Goal: Transaction & Acquisition: Purchase product/service

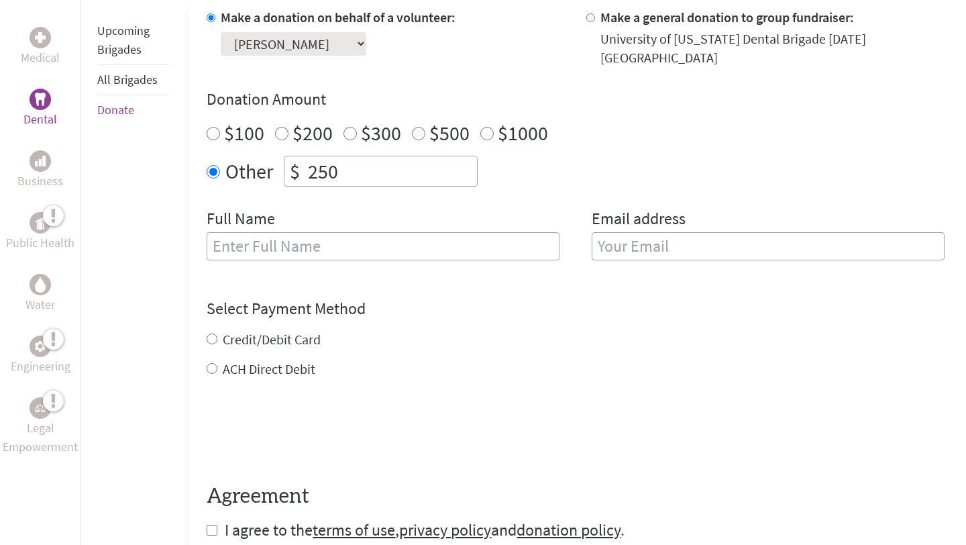
scroll to position [432, 0]
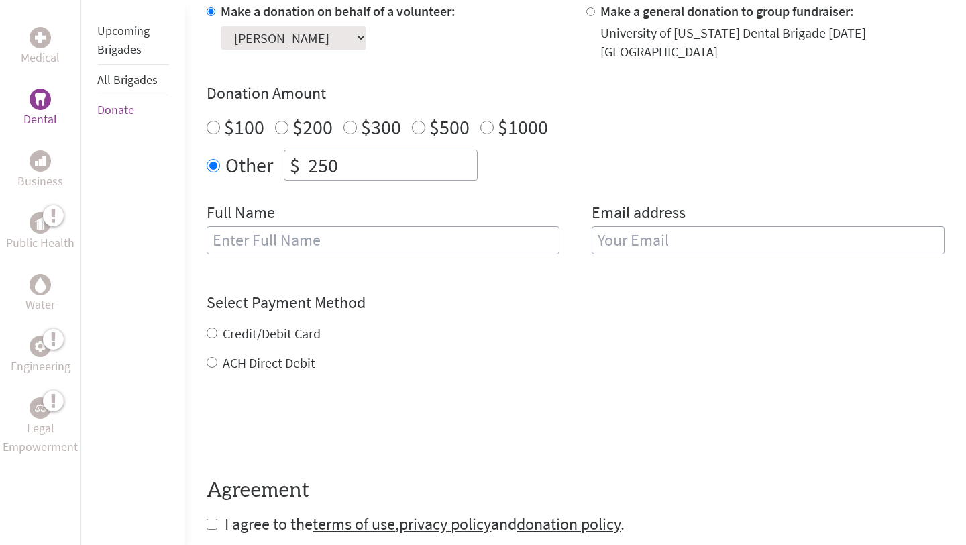
click at [338, 232] on input "text" at bounding box center [383, 240] width 353 height 28
type input "[PERSON_NAME]"
click at [695, 239] on input "email" at bounding box center [768, 240] width 353 height 28
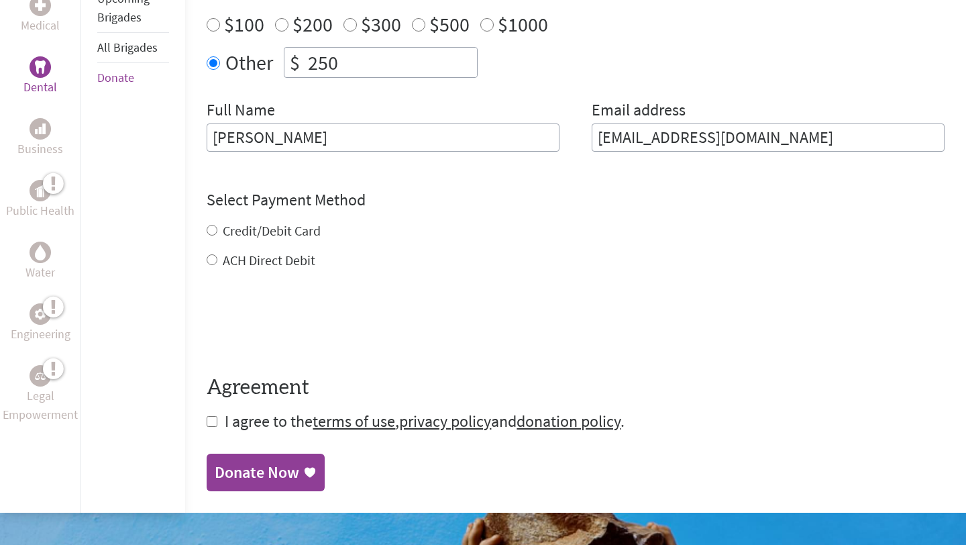
scroll to position [537, 0]
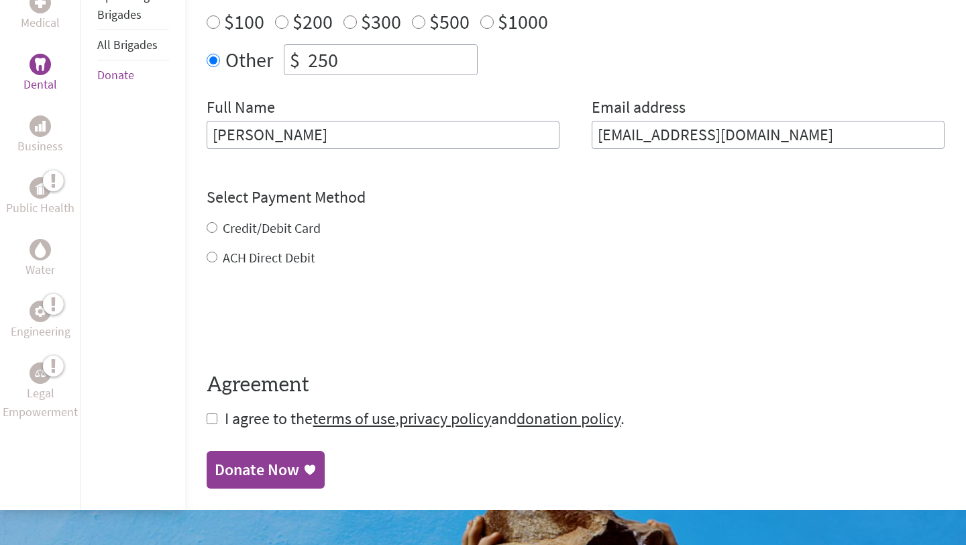
type input "[EMAIL_ADDRESS][DOMAIN_NAME]"
click at [291, 219] on div "Credit/Debit Card ACH Direct Debit" at bounding box center [576, 243] width 738 height 48
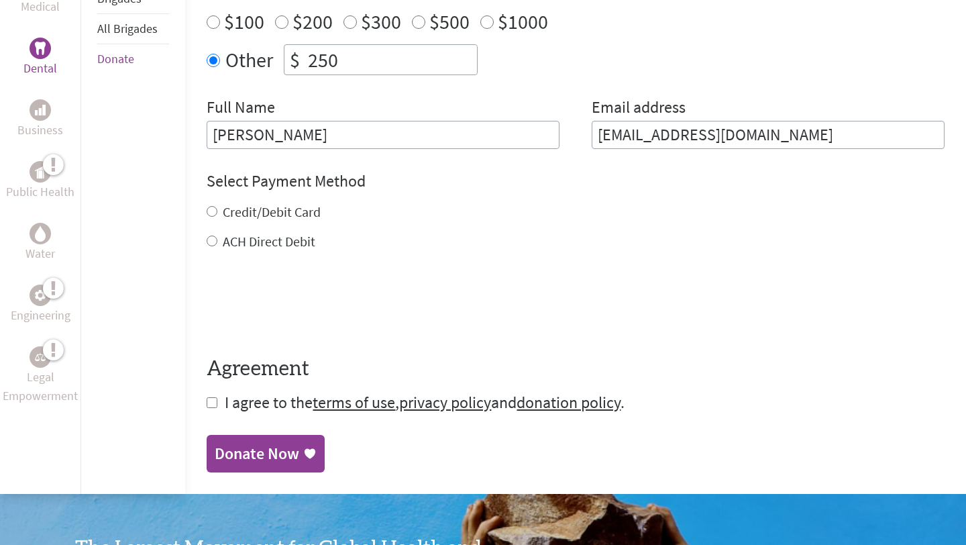
click at [223, 203] on label "Credit/Debit Card" at bounding box center [272, 211] width 98 height 17
click at [217, 206] on input "Credit/Debit Card" at bounding box center [212, 211] width 11 height 11
radio input "true"
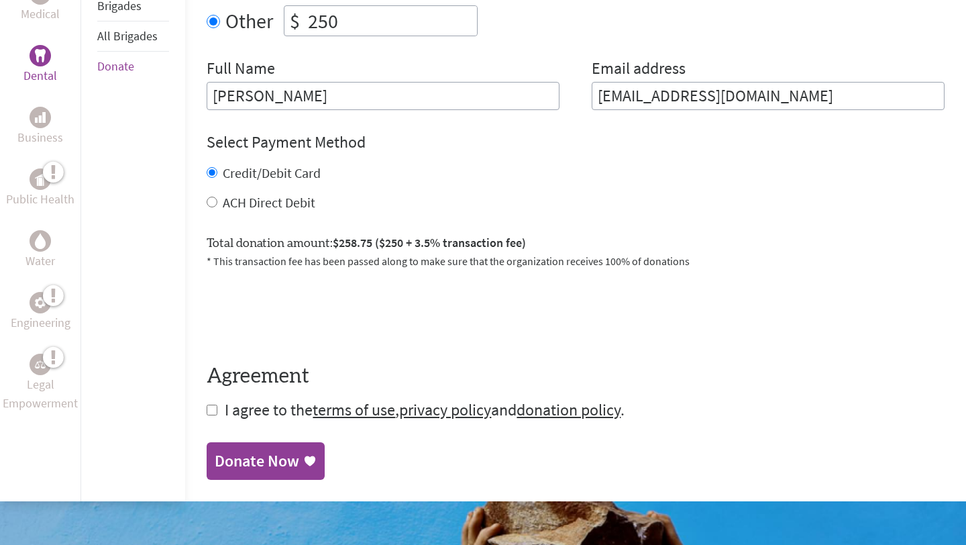
scroll to position [647, 0]
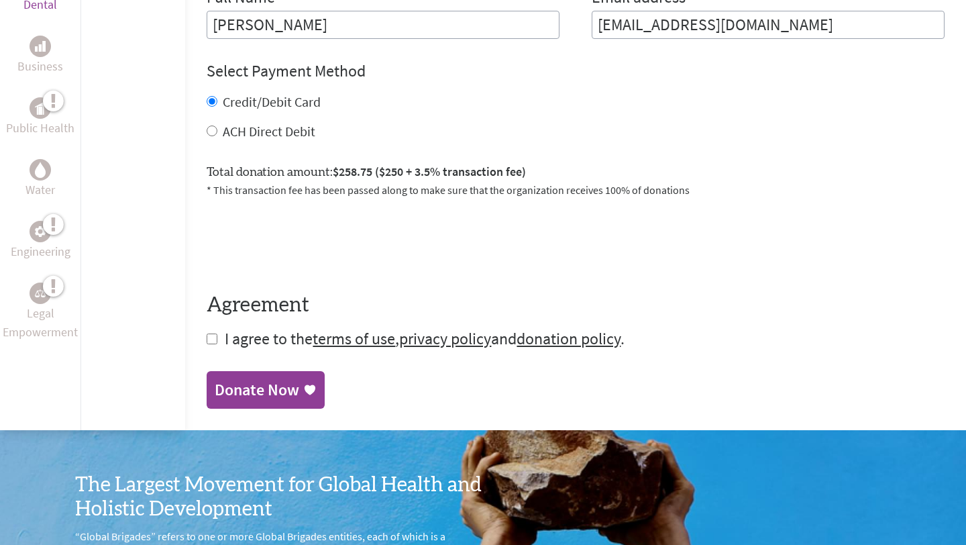
click at [212, 334] on input "checkbox" at bounding box center [212, 339] width 11 height 11
checkbox input "true"
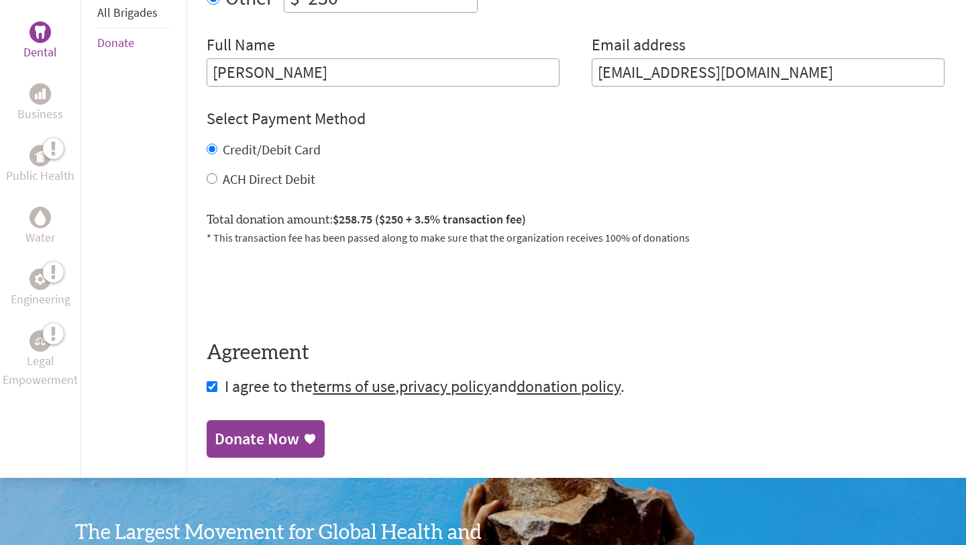
scroll to position [722, 0]
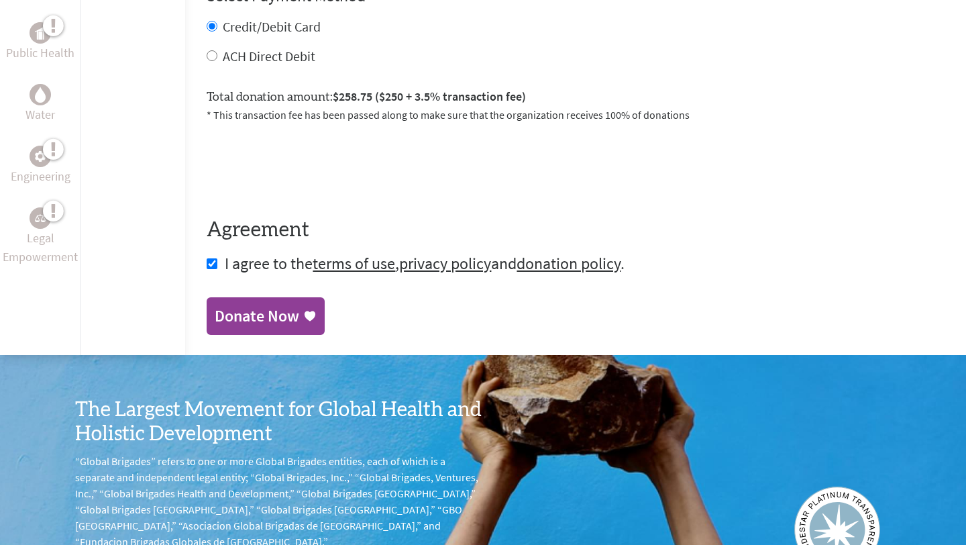
click at [276, 309] on div "Donate Now" at bounding box center [257, 315] width 85 height 21
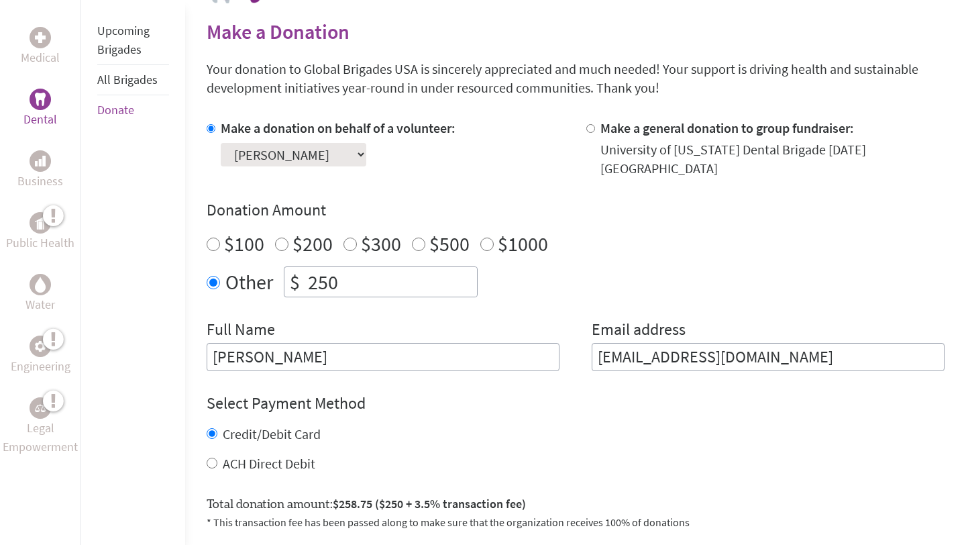
scroll to position [336, 0]
